Goal: Check status: Check status

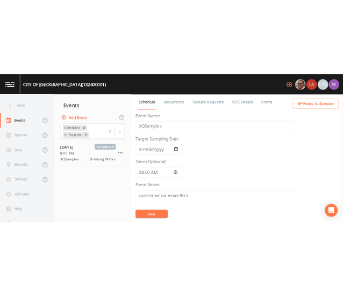
scroll to position [408, 0]
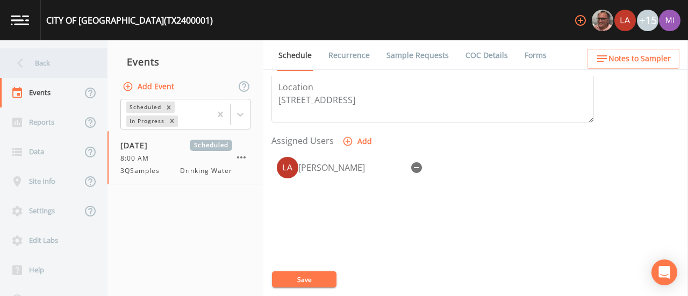
click at [41, 58] on div "Back" at bounding box center [48, 63] width 97 height 30
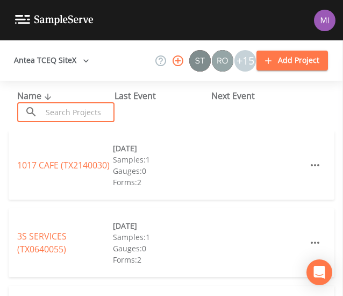
click at [72, 115] on input "text" at bounding box center [78, 112] width 73 height 20
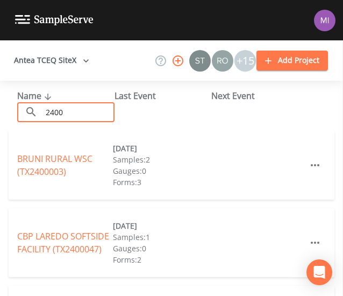
type input "2400001"
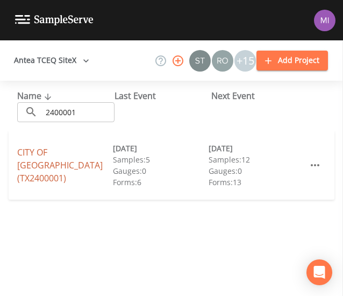
click at [44, 162] on link "CITY OF [GEOGRAPHIC_DATA] (TX2400001)" at bounding box center [60, 165] width 86 height 38
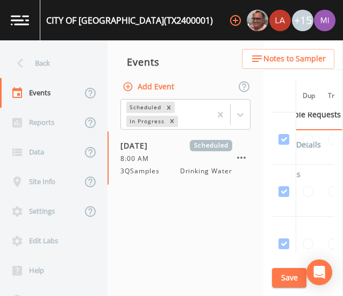
click at [205, 243] on nav "Events Add Event Scheduled In Progress [DATE] Scheduled 8:00 AM 3QSamples Drink…" at bounding box center [186, 167] width 156 height 255
